Goal: Check status

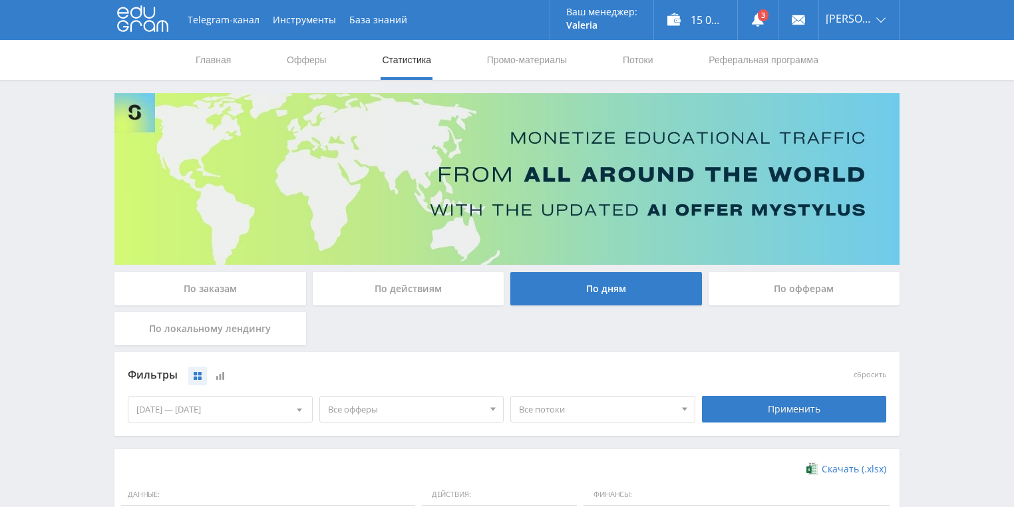
scroll to position [213, 0]
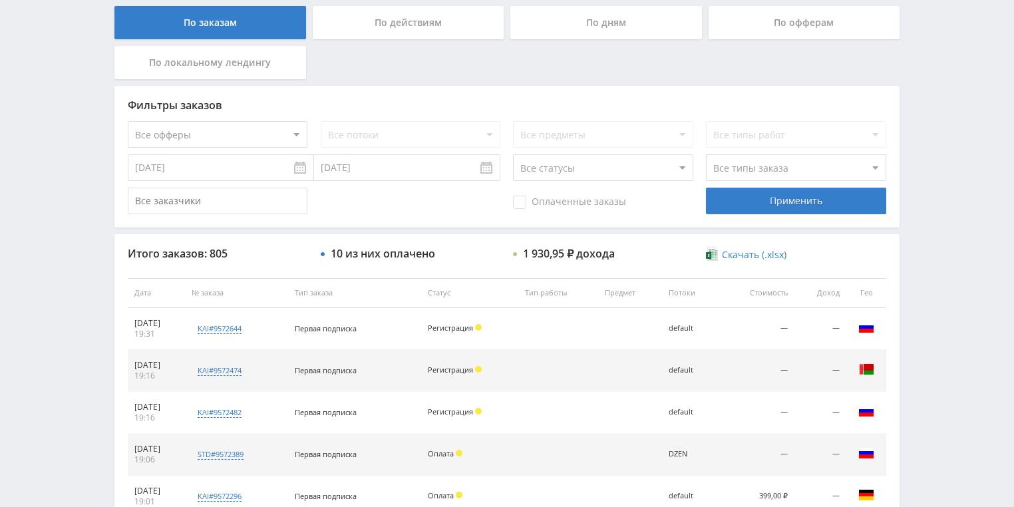
click at [367, 36] on div "По действиям" at bounding box center [409, 22] width 192 height 33
click at [0, 0] on input "По действиям" at bounding box center [0, 0] width 0 height 0
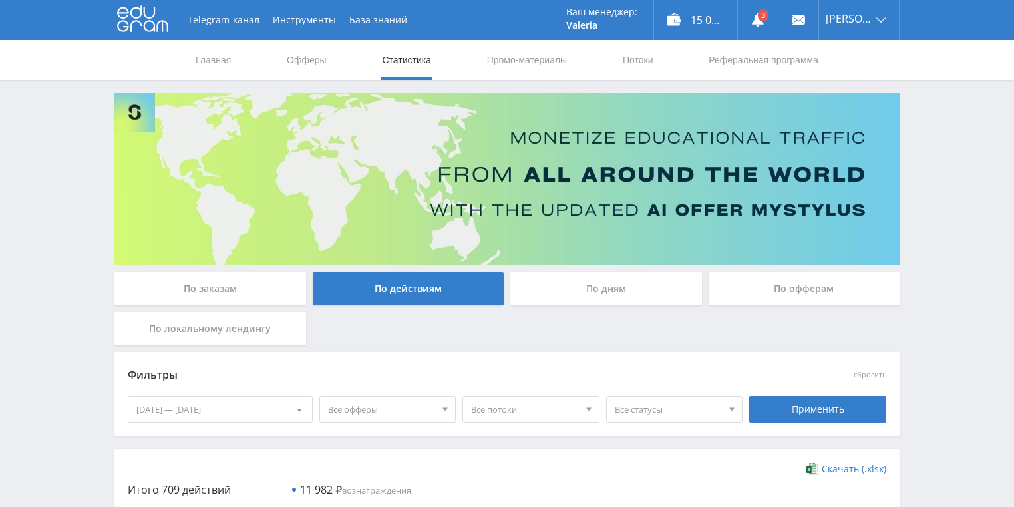
click at [607, 280] on div "По дням" at bounding box center [606, 288] width 192 height 33
click at [0, 0] on input "По дням" at bounding box center [0, 0] width 0 height 0
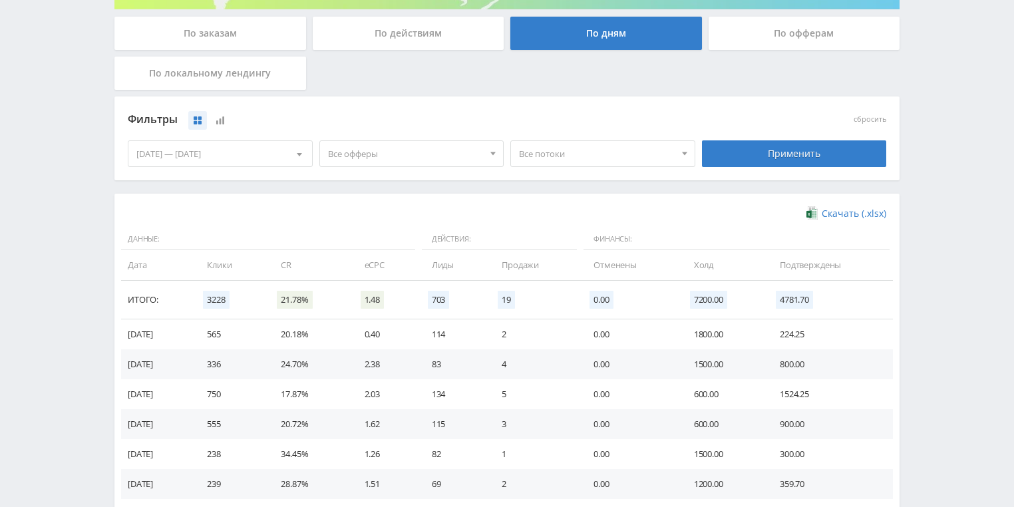
scroll to position [307, 0]
